Goal: Find specific page/section: Find specific page/section

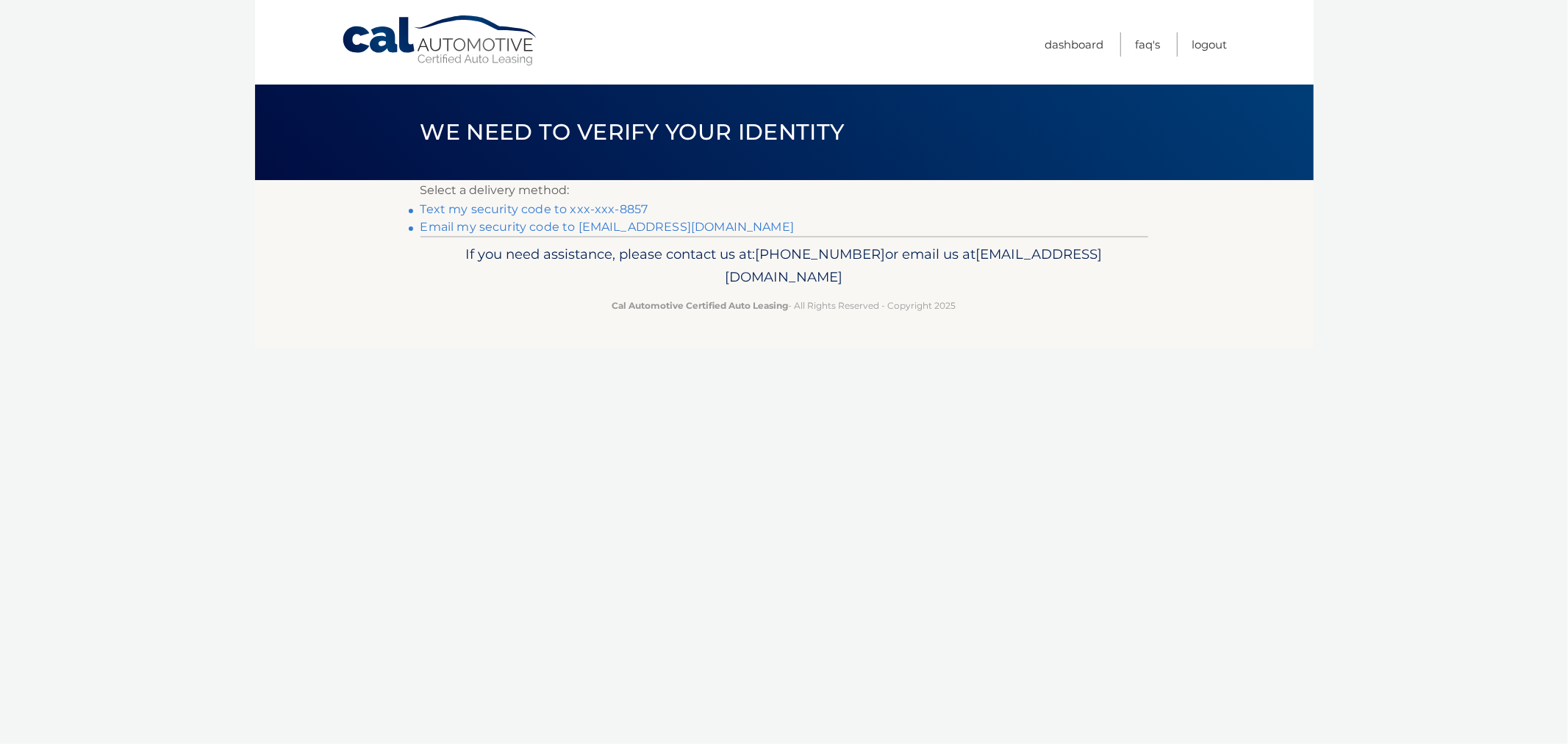
click at [479, 209] on link "Text my security code to xxx-xxx-8857" at bounding box center [534, 210] width 228 height 14
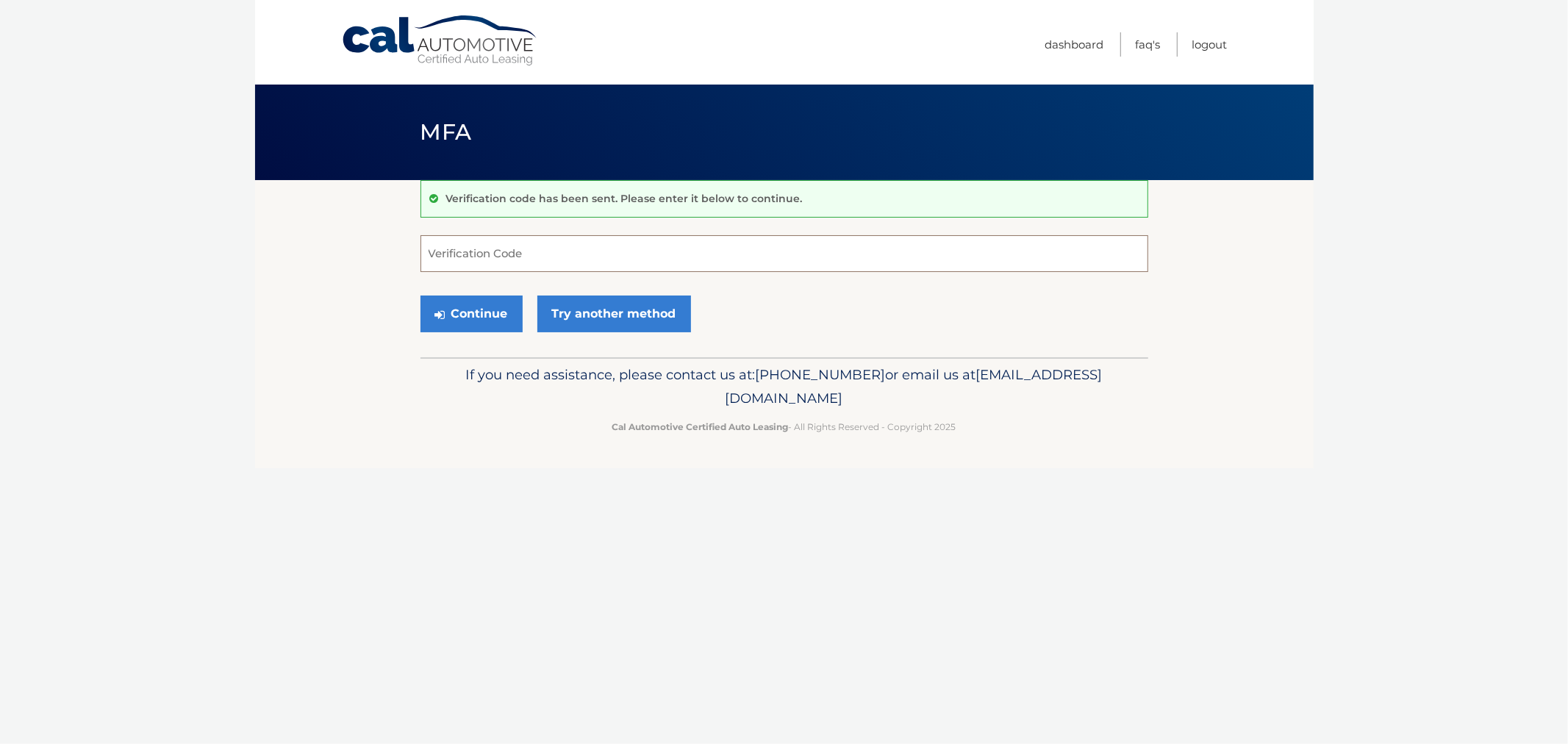
click at [495, 265] on input "Verification Code" at bounding box center [784, 253] width 728 height 37
type input "633865"
click at [420, 296] on button "Continue" at bounding box center [471, 314] width 102 height 37
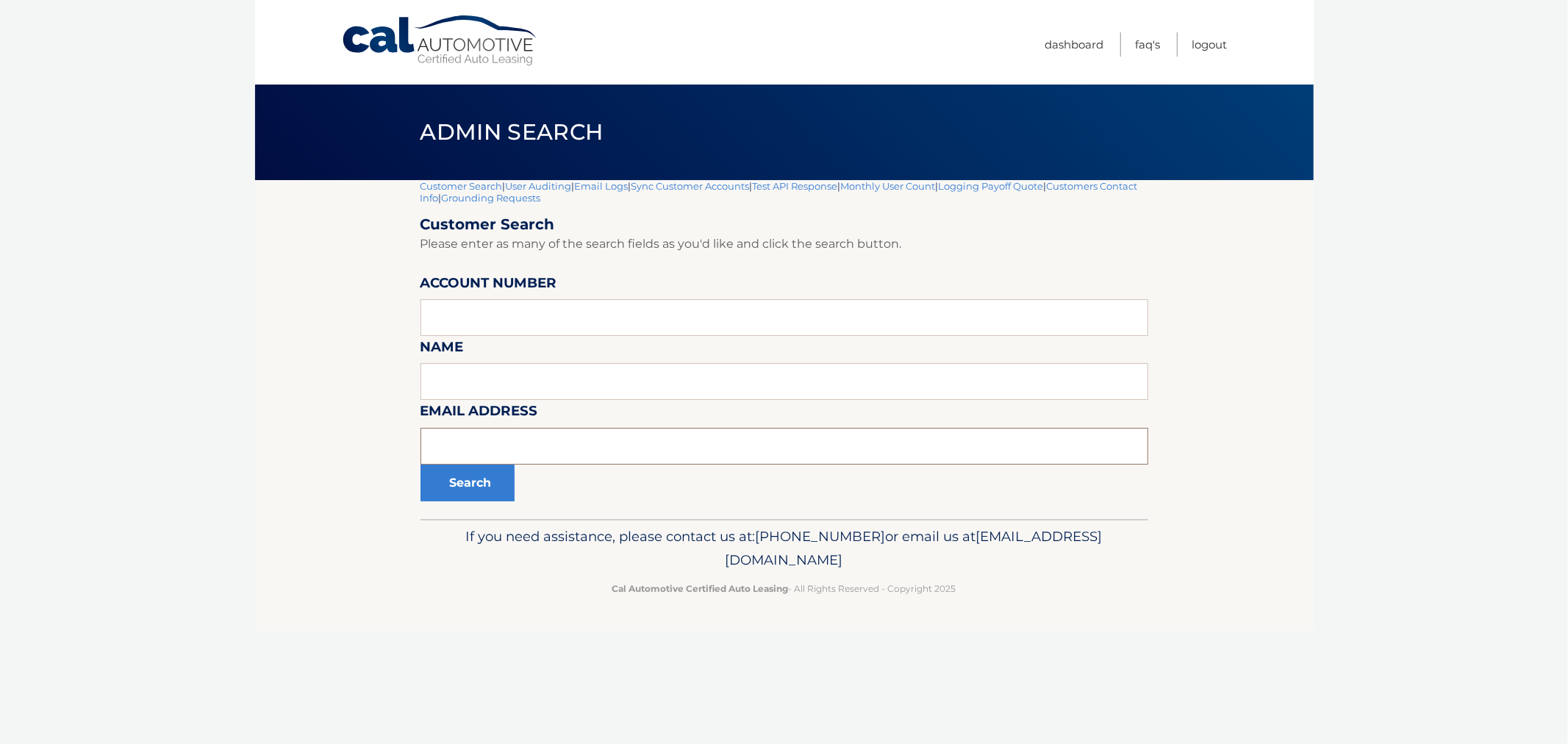
click at [745, 451] on input "text" at bounding box center [784, 446] width 728 height 37
paste input "[EMAIL_ADDRESS][DOMAIN_NAME]"
type input "[EMAIL_ADDRESS][DOMAIN_NAME]"
click at [513, 479] on button "Search" at bounding box center [467, 483] width 94 height 37
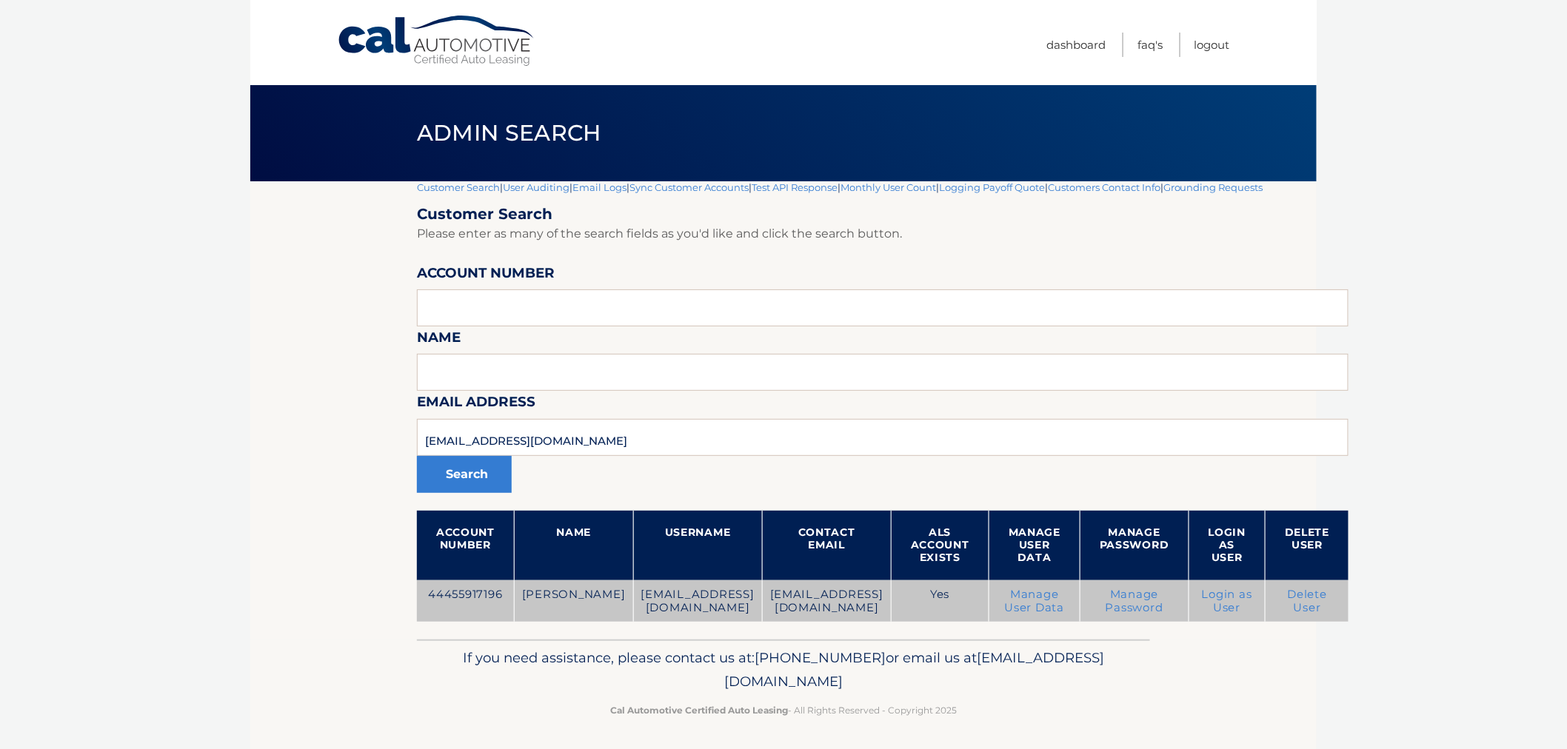
click at [445, 591] on td "44455917196" at bounding box center [465, 601] width 97 height 42
copy td "44455917196"
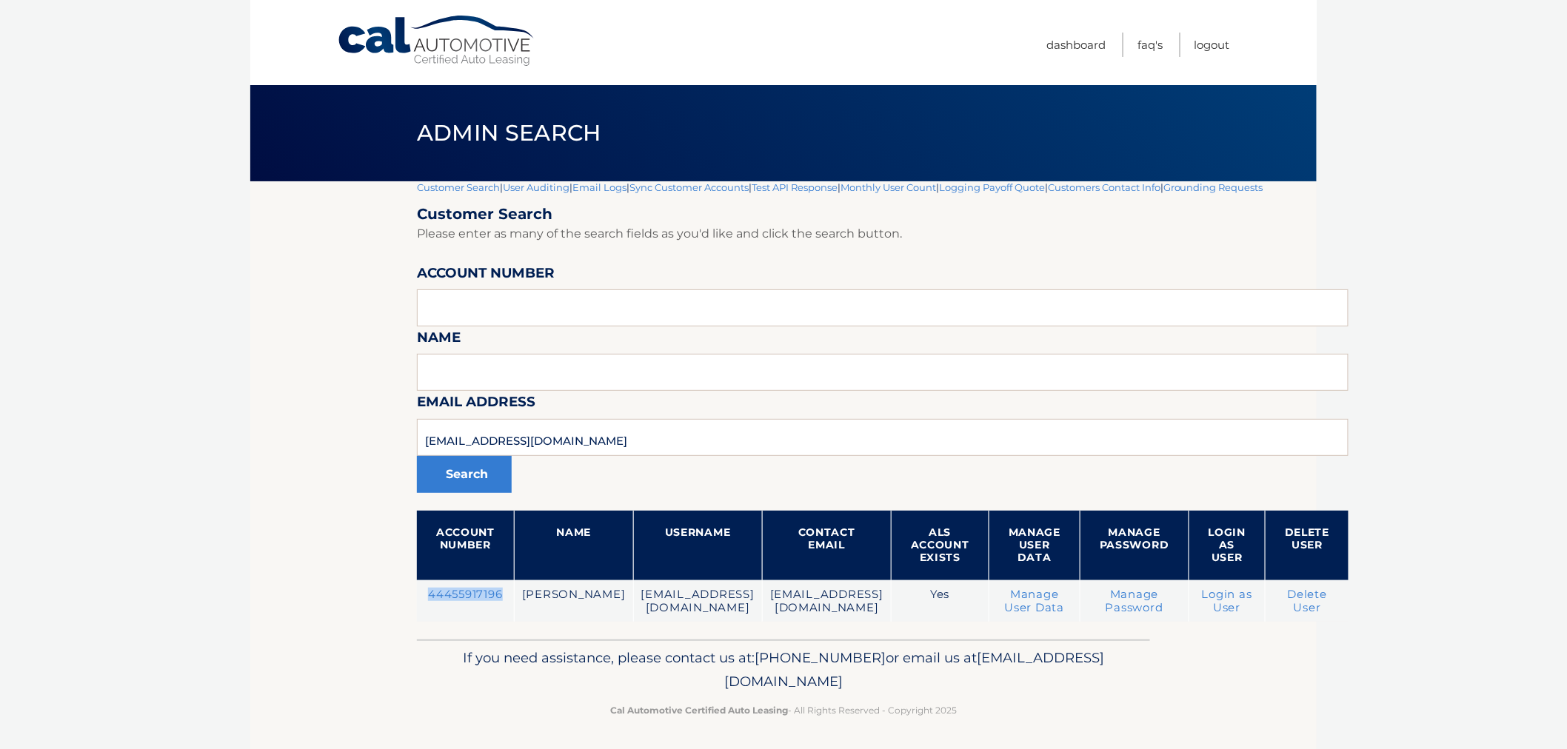
drag, startPoint x: 200, startPoint y: 321, endPoint x: 445, endPoint y: 176, distance: 284.4
click at [203, 318] on body "Cal Automotive Menu Dashboard FAQ's Logout |" at bounding box center [783, 374] width 1567 height 749
click at [475, 190] on link "Customer Search" at bounding box center [458, 187] width 83 height 12
